Goal: Information Seeking & Learning: Find specific fact

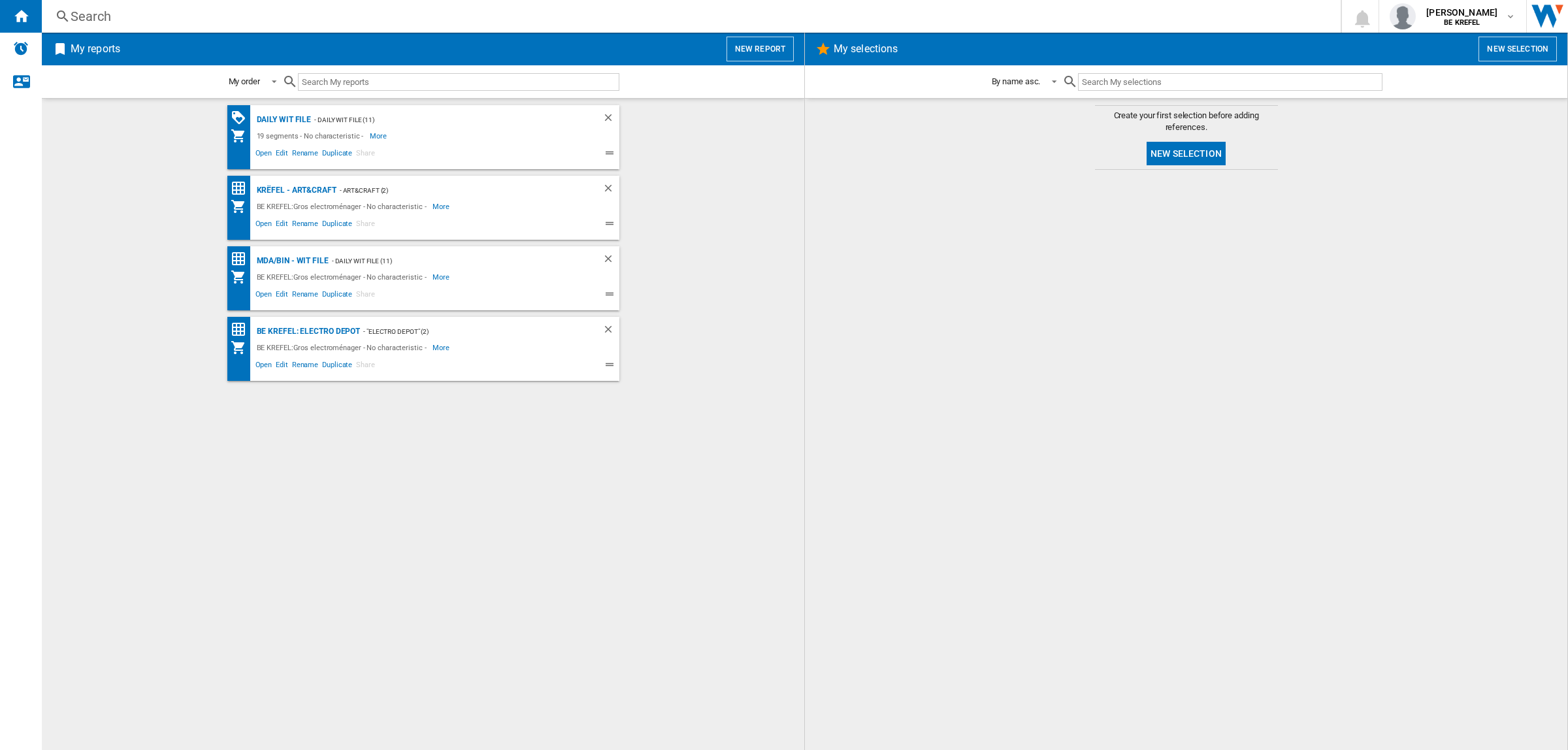
click at [420, 17] on div "Search" at bounding box center [689, 16] width 1236 height 19
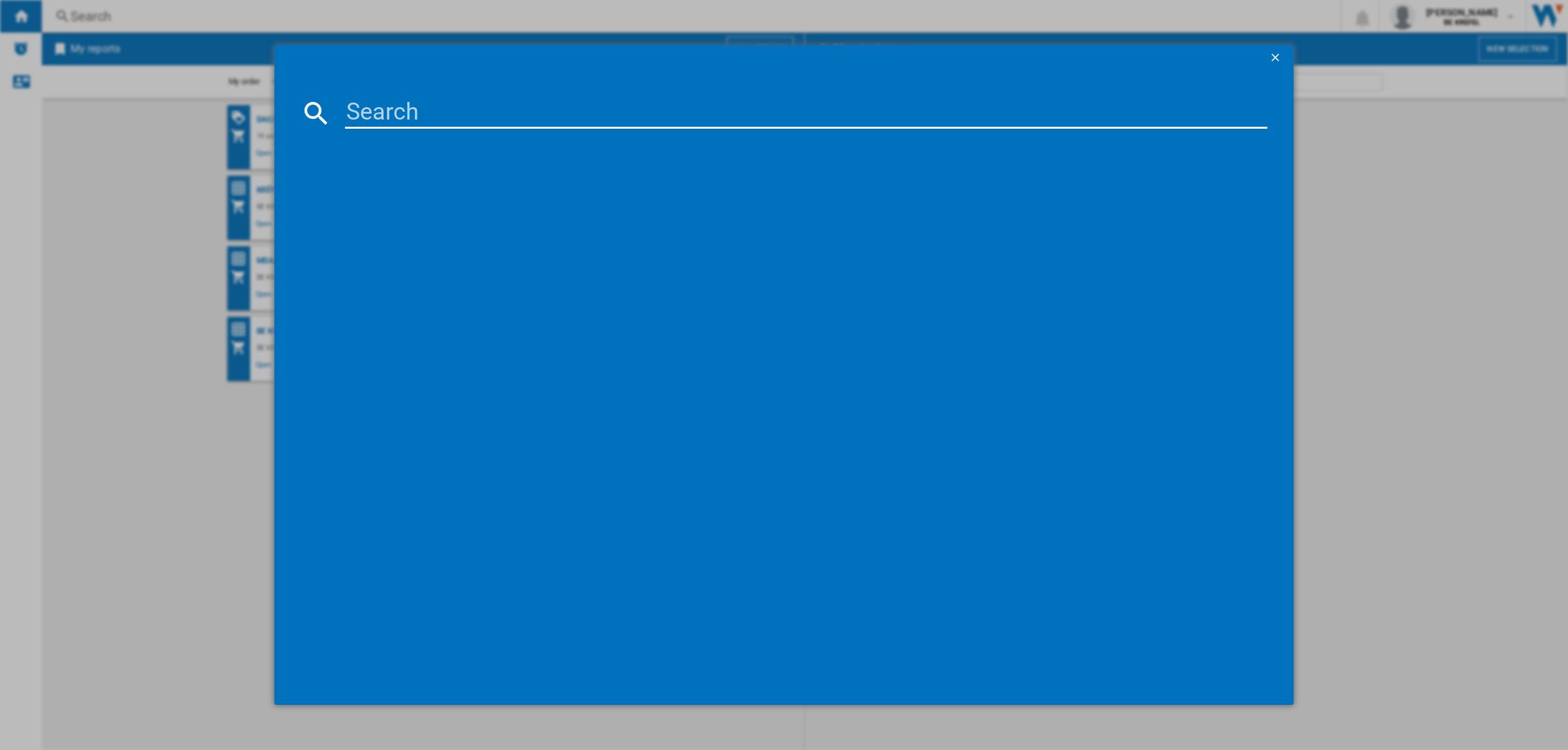
click at [466, 107] on input at bounding box center [806, 113] width 923 height 31
paste input "33004709"
type input "33004709"
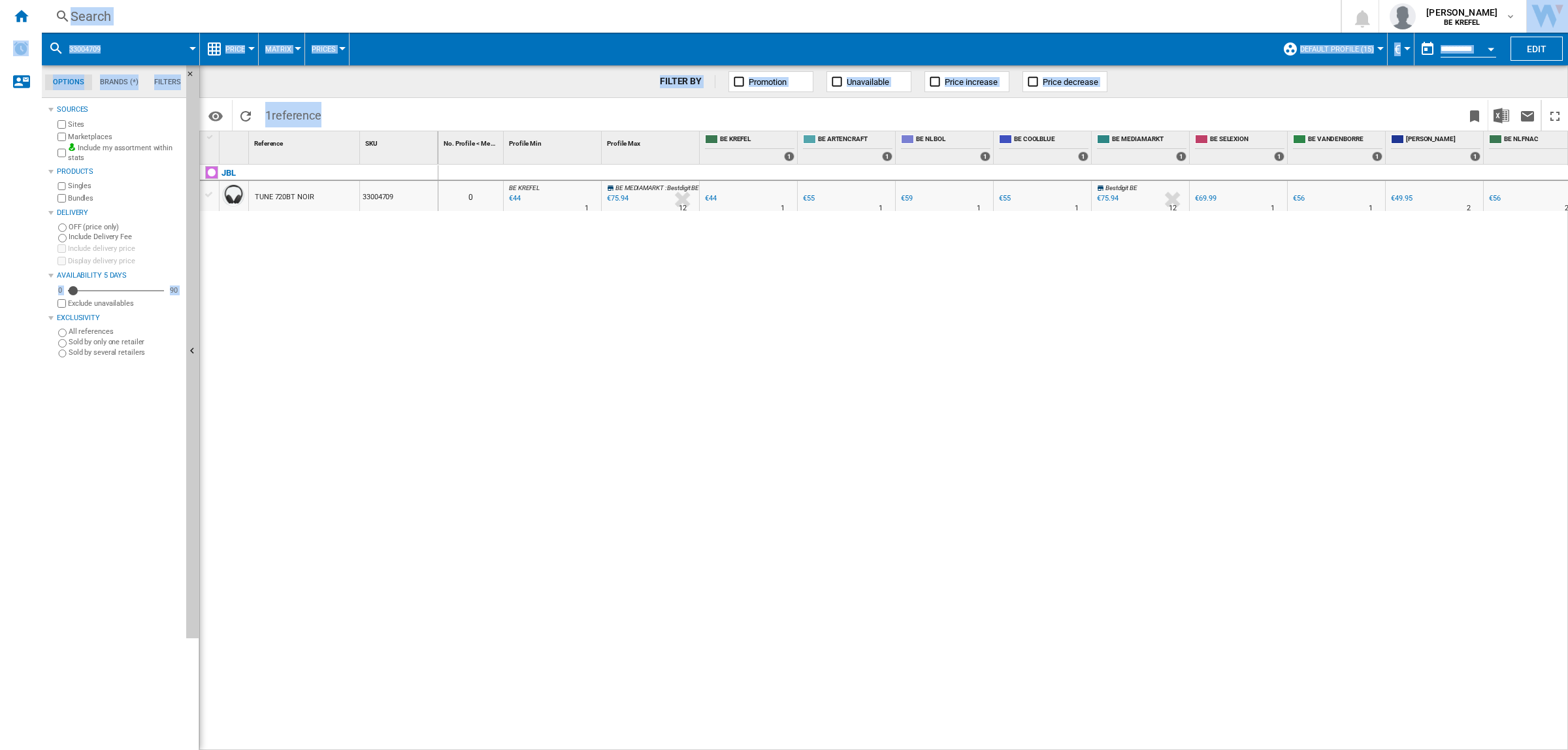
drag, startPoint x: 559, startPoint y: 742, endPoint x: 813, endPoint y: 752, distance: 254.2
click at [813, 750] on html "In order to access Insight, please log out and log in again OK NEW Search Searc…" at bounding box center [784, 375] width 1568 height 750
click at [175, 14] on div "Search" at bounding box center [689, 16] width 1236 height 19
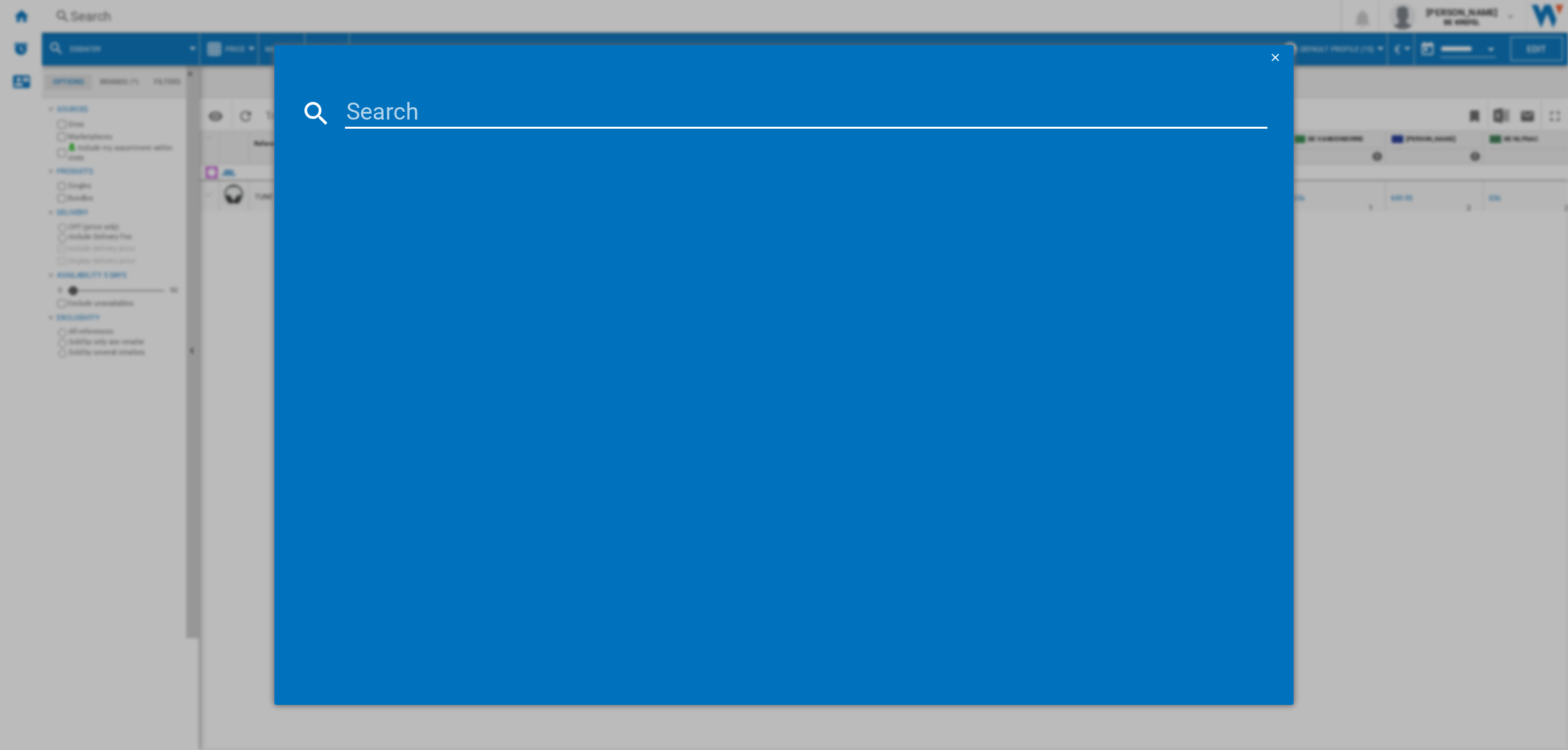
type input "33004705"
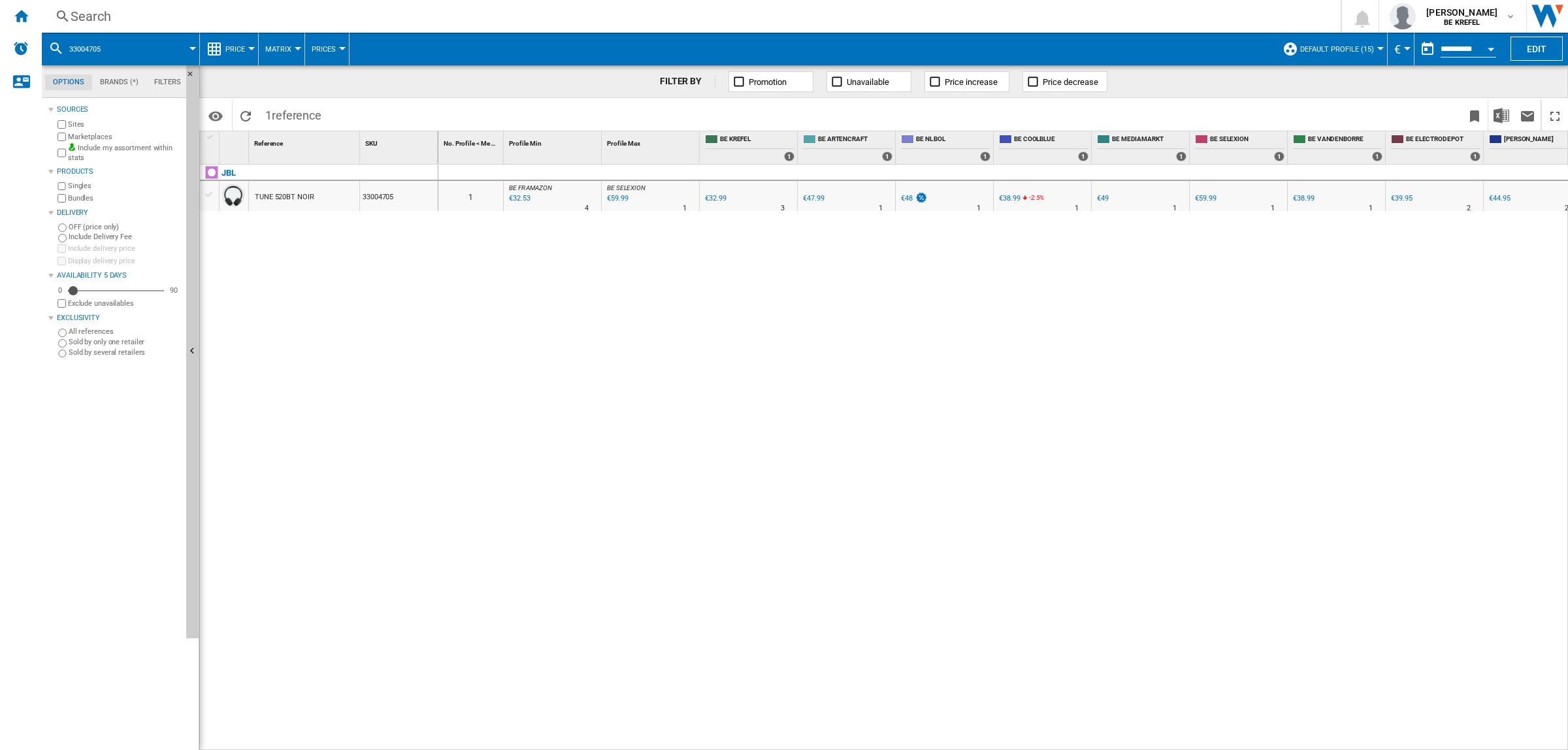
click at [281, 14] on div "Search" at bounding box center [689, 16] width 1236 height 19
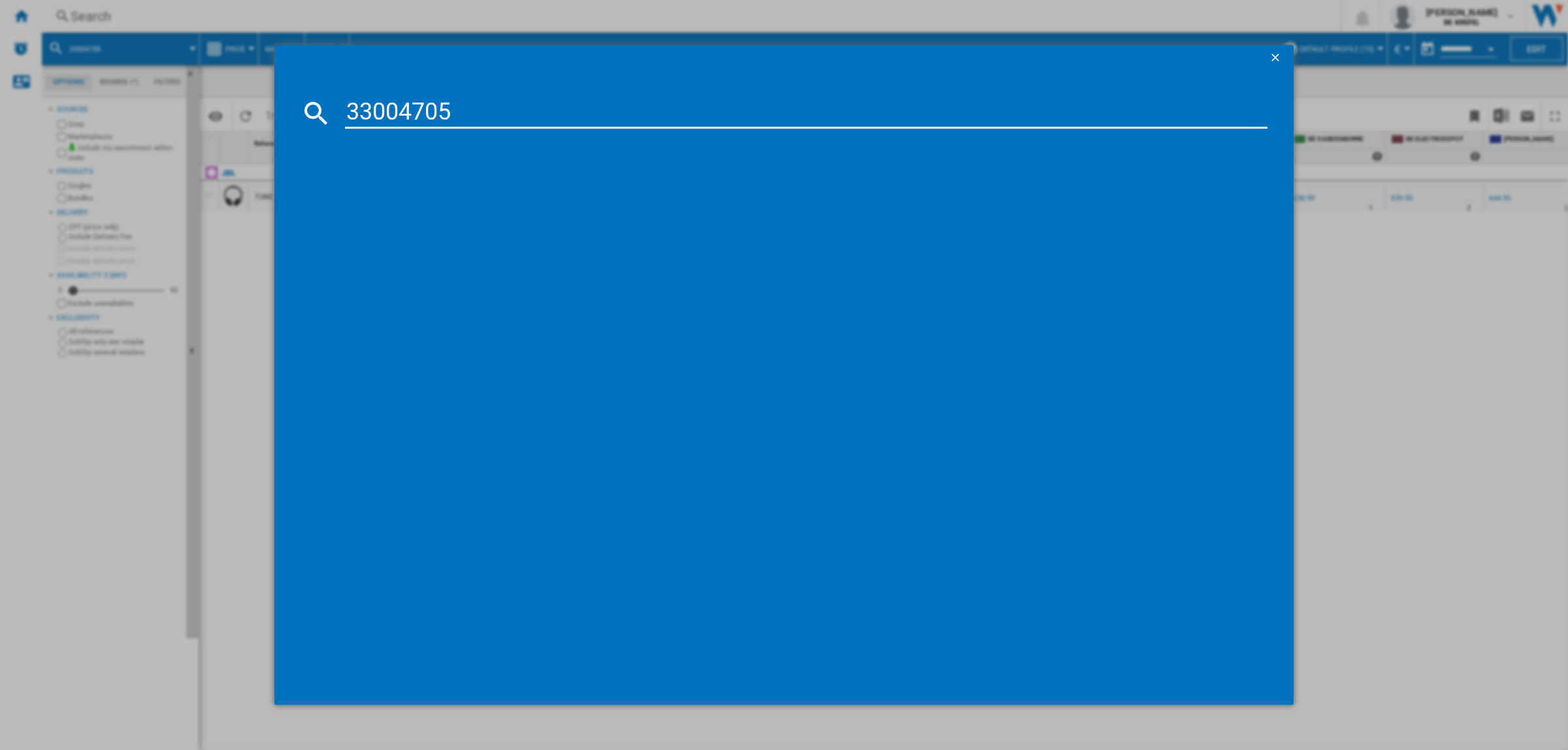
type input "33004705"
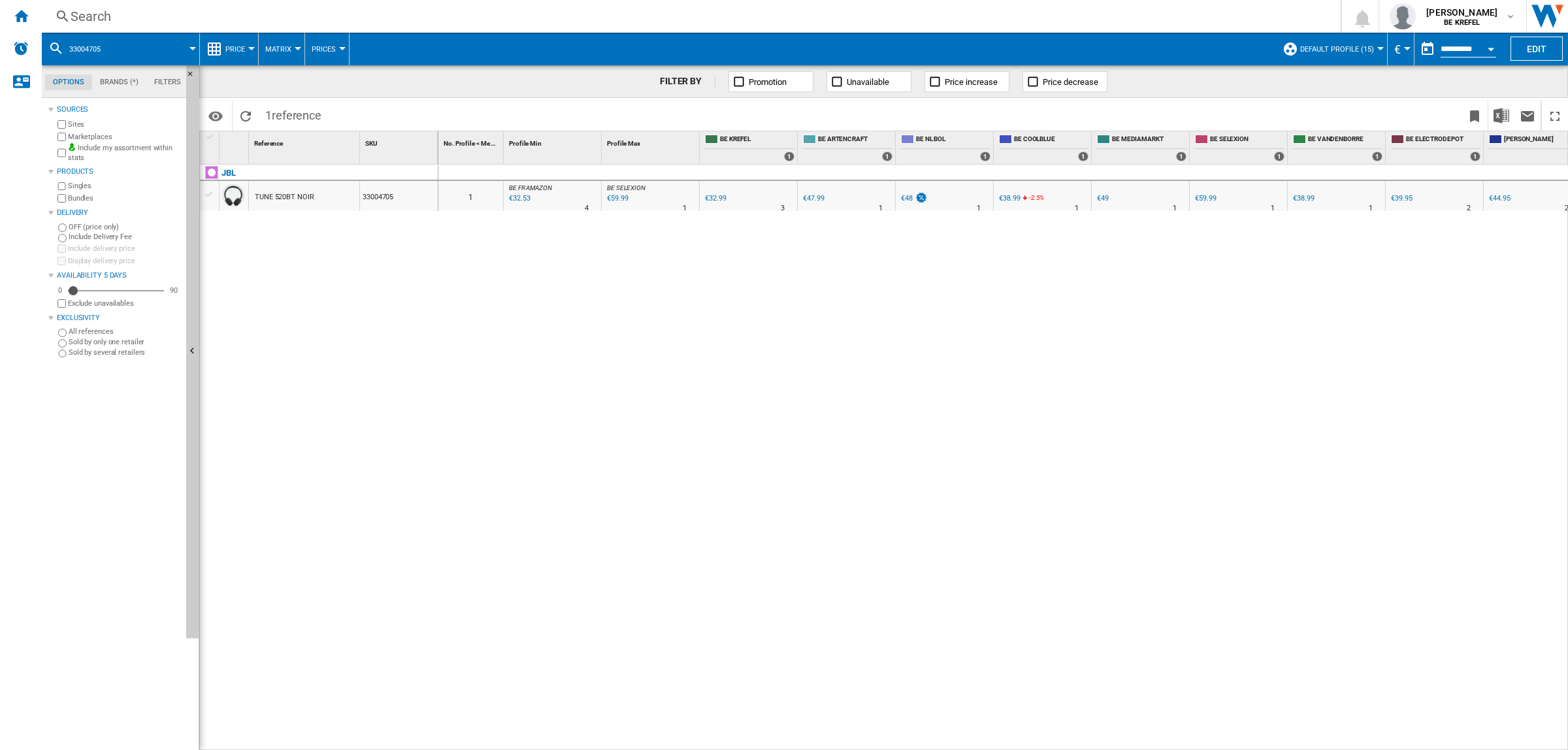
drag, startPoint x: 781, startPoint y: 743, endPoint x: 907, endPoint y: 748, distance: 126.1
click at [907, 748] on div "0 1 BE FR AMAZON : BE FR [DOMAIN_NAME] BE -1.4 % €32.53 % N/A 4 BE FR AMAZON : …" at bounding box center [1003, 458] width 1130 height 587
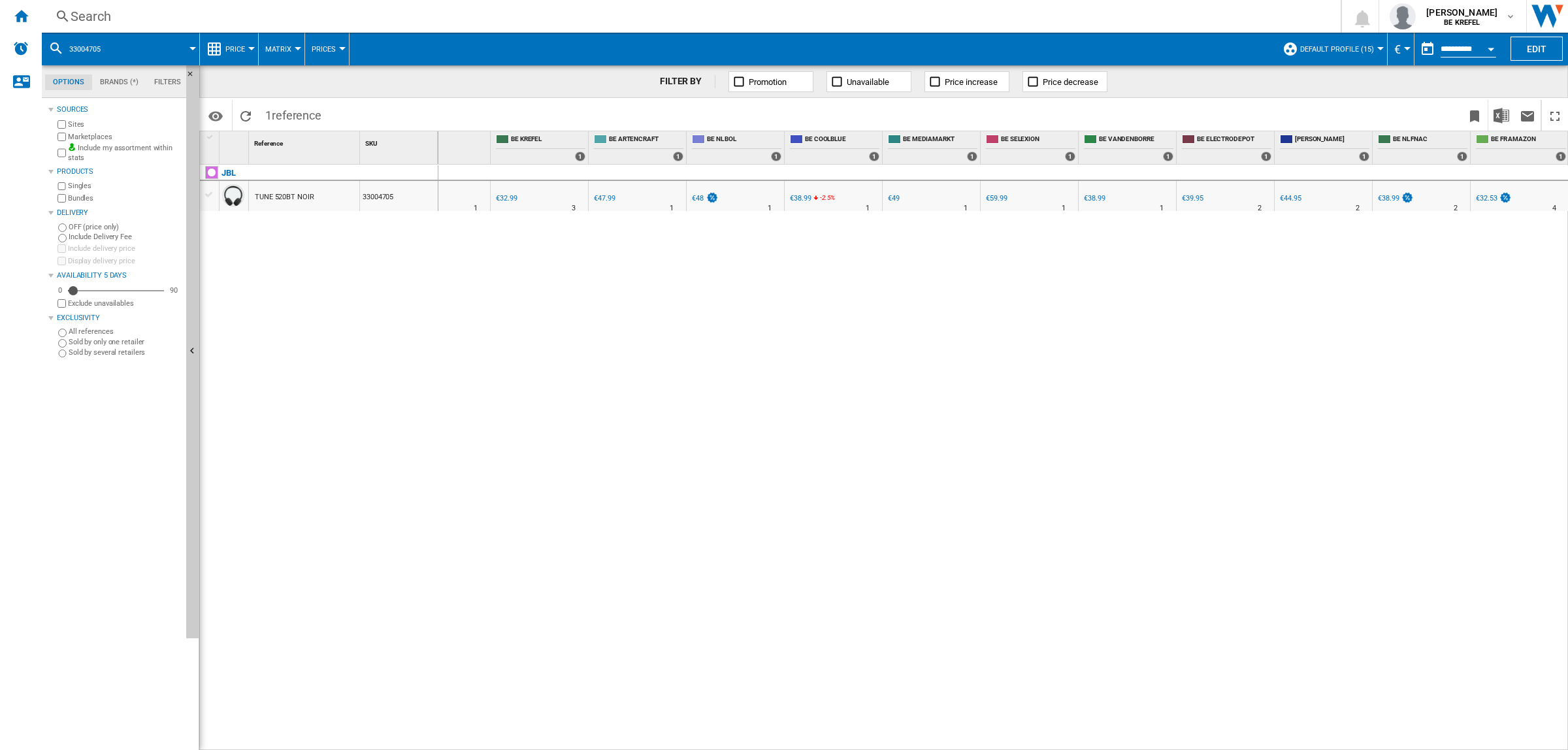
click at [272, 14] on div "Search" at bounding box center [689, 16] width 1236 height 19
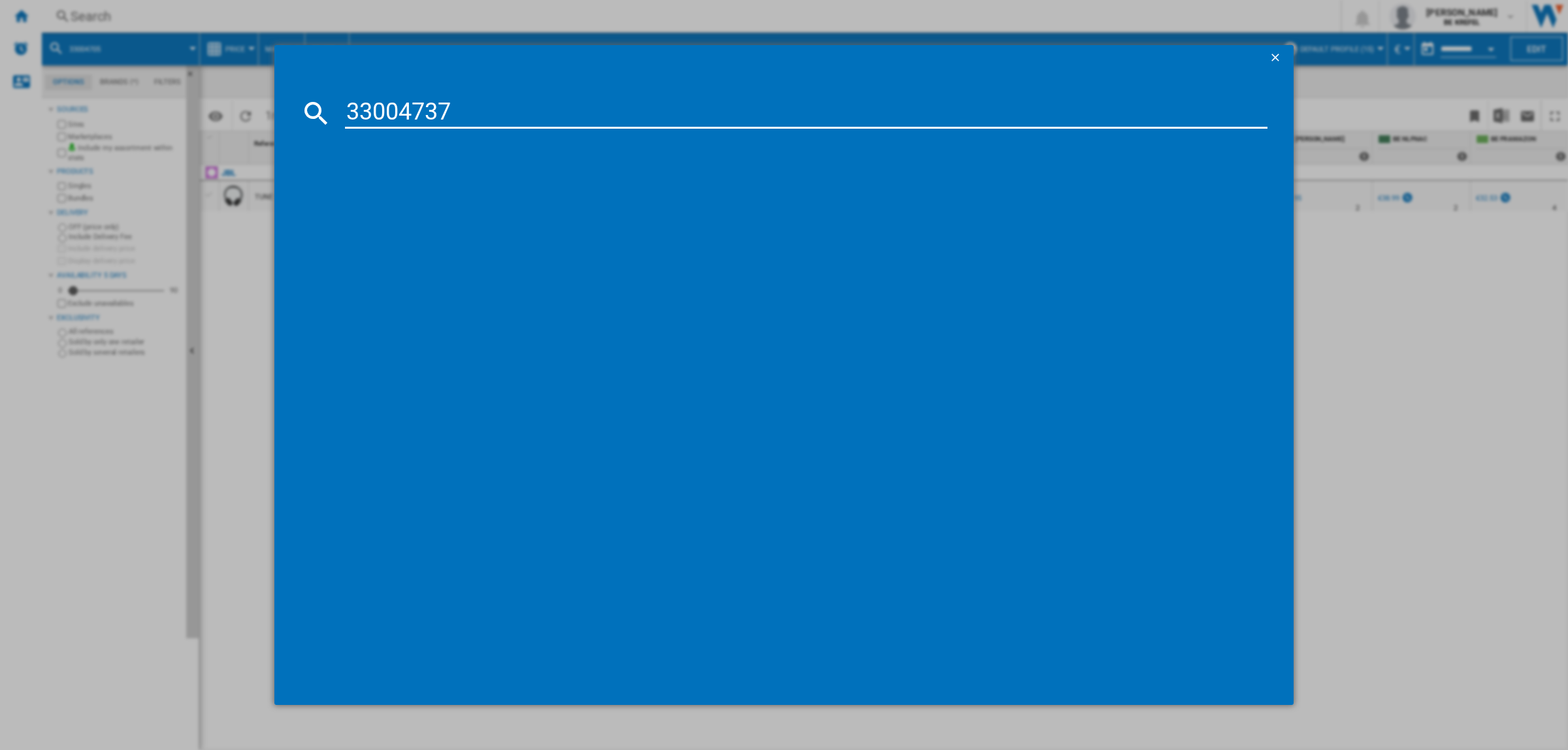
type input "33004737"
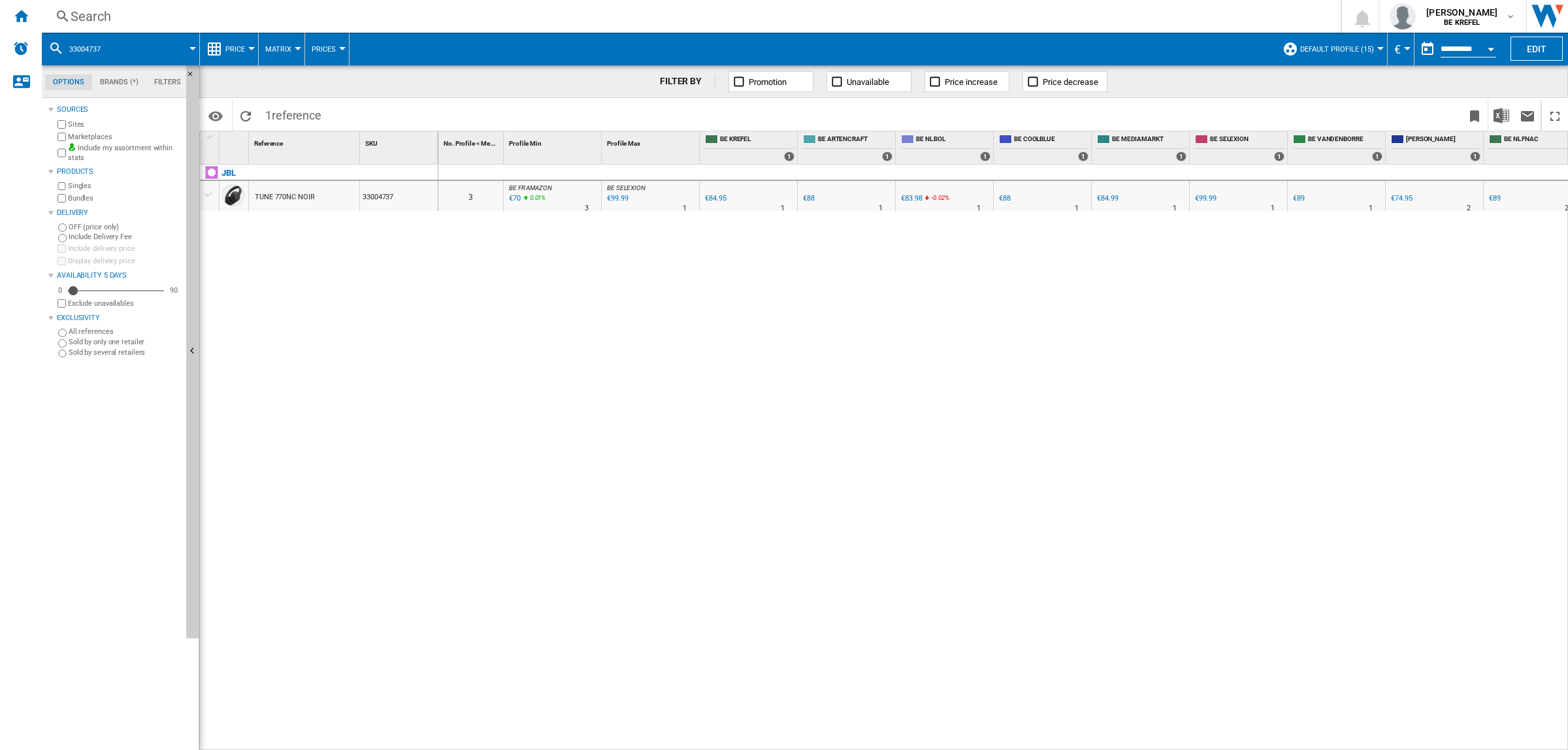
click at [240, 10] on div "Search" at bounding box center [689, 16] width 1236 height 19
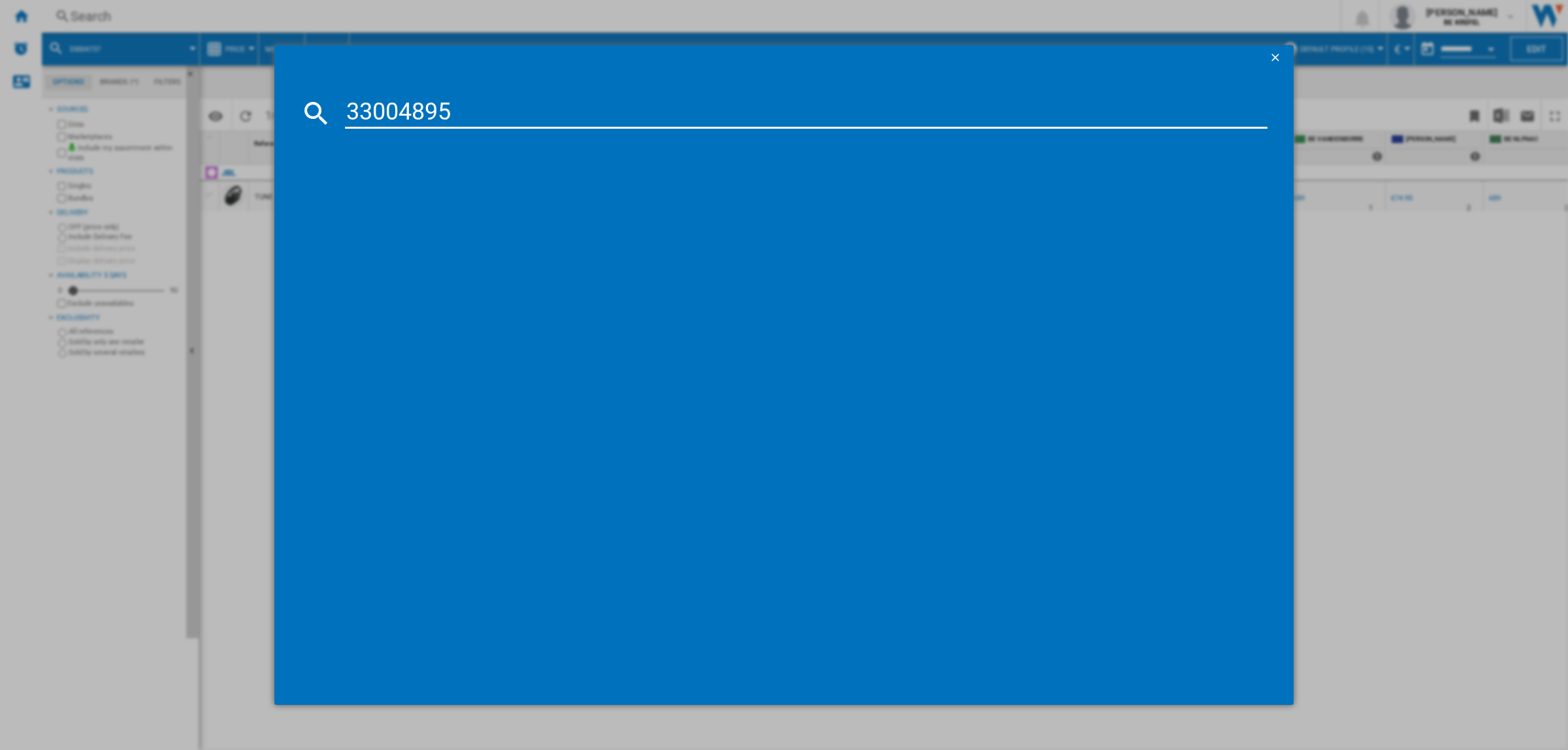
type input "33004895"
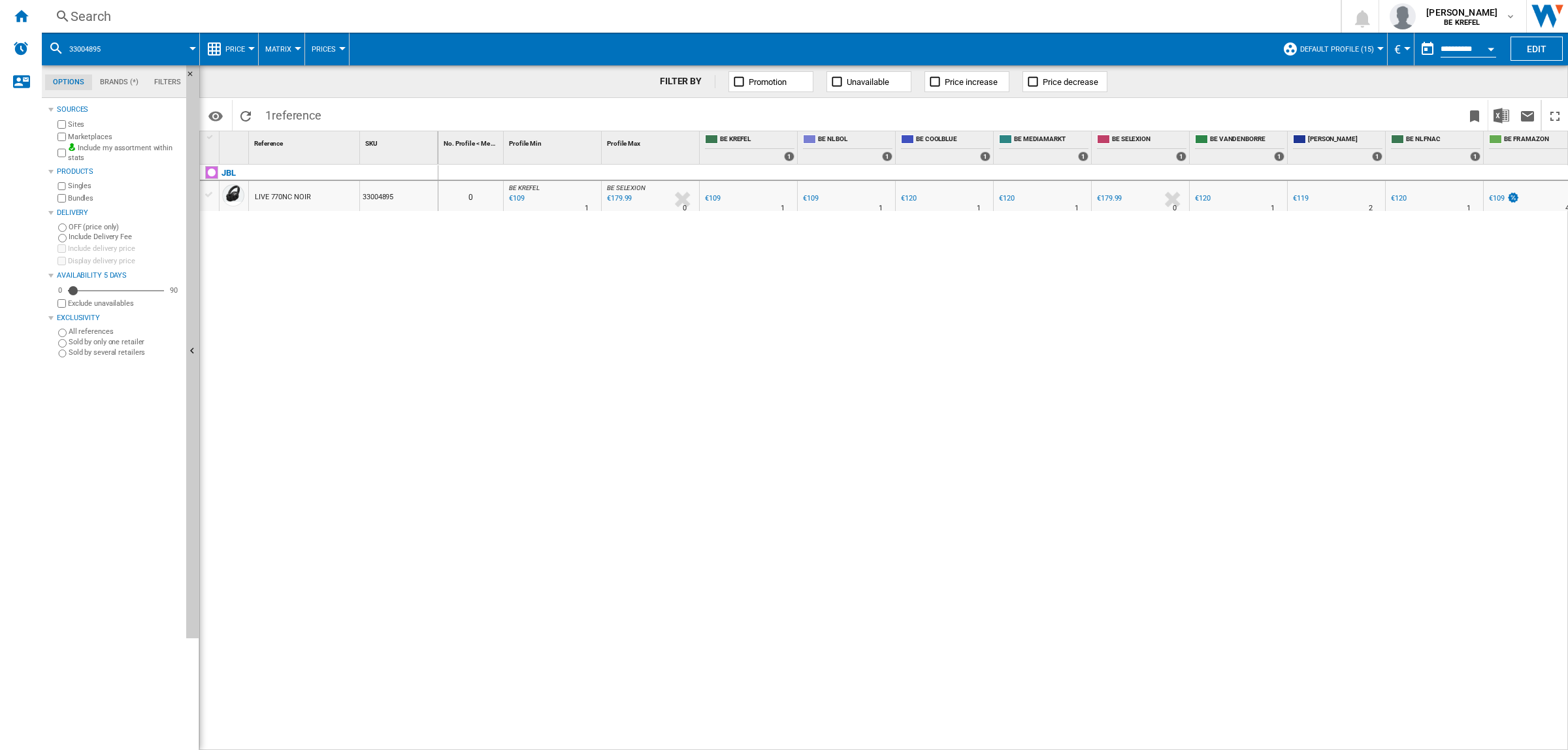
click at [249, 10] on div "Search" at bounding box center [689, 16] width 1236 height 19
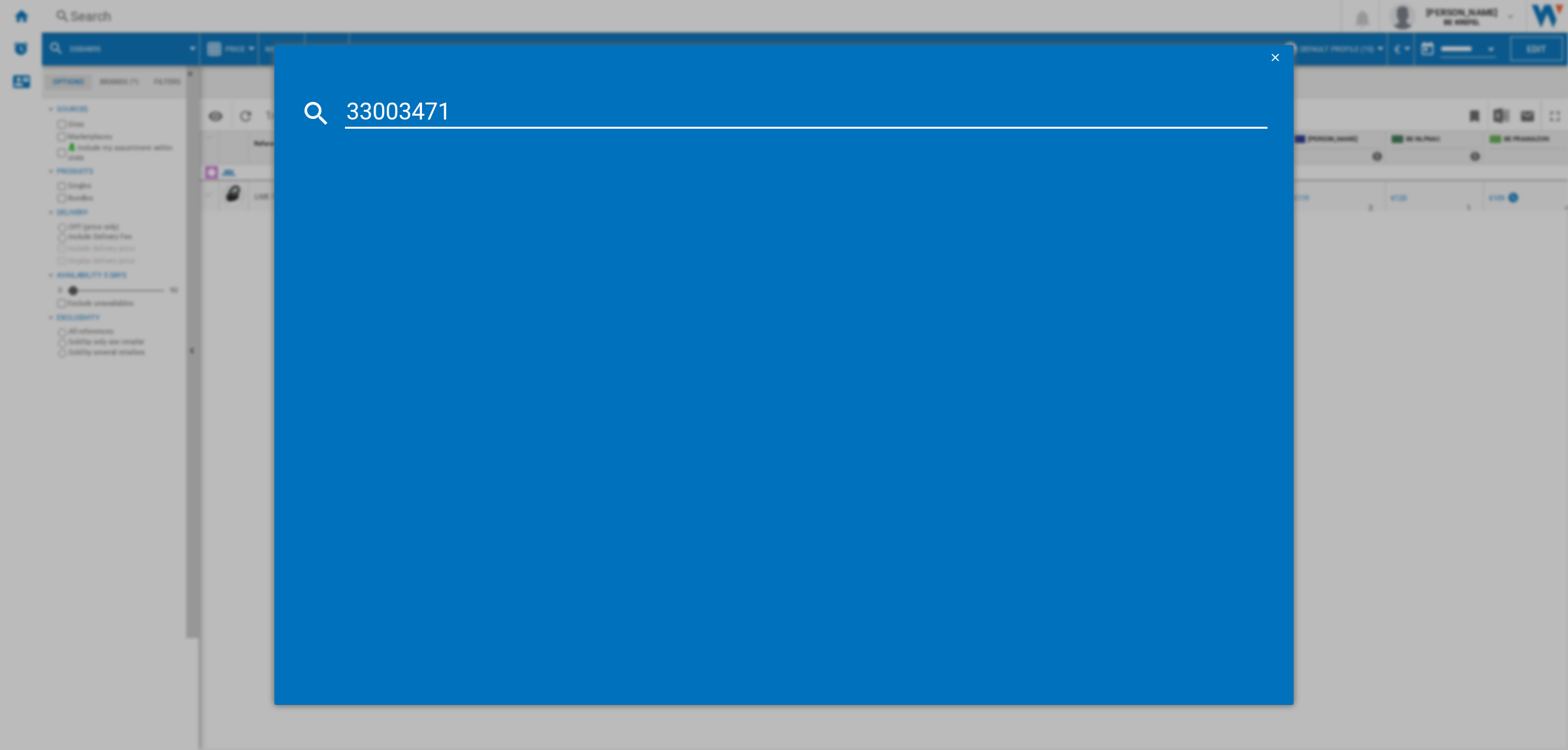
type input "33003471"
